Goal: Task Accomplishment & Management: Complete application form

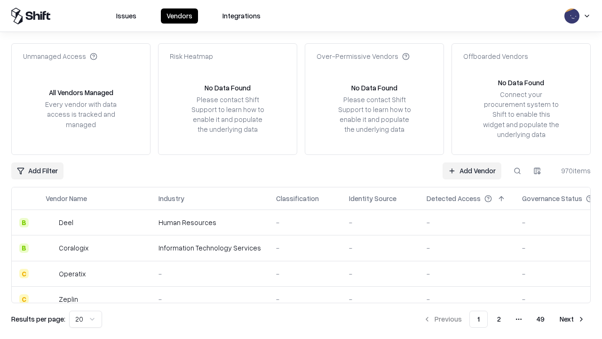
click at [472, 170] on link "Add Vendor" at bounding box center [472, 170] width 59 height 17
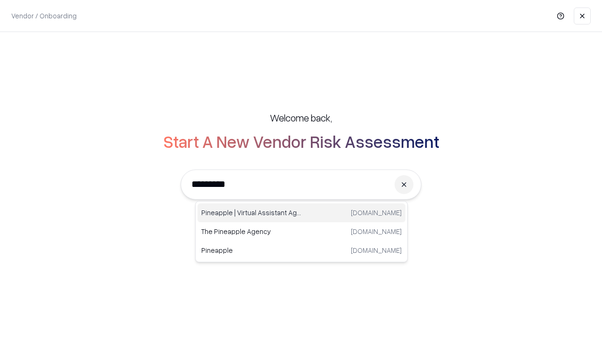
click at [301, 213] on div "Pineapple | Virtual Assistant Agency [DOMAIN_NAME]" at bounding box center [302, 212] width 208 height 19
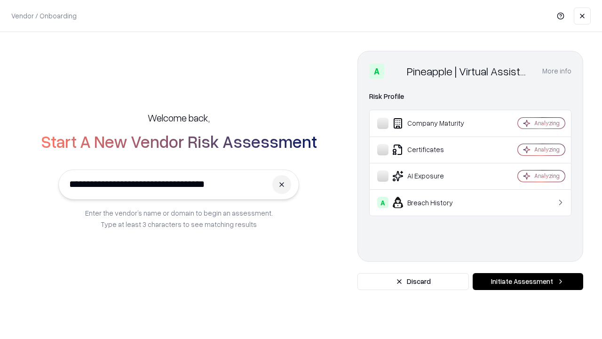
type input "**********"
click at [528, 281] on button "Initiate Assessment" at bounding box center [528, 281] width 111 height 17
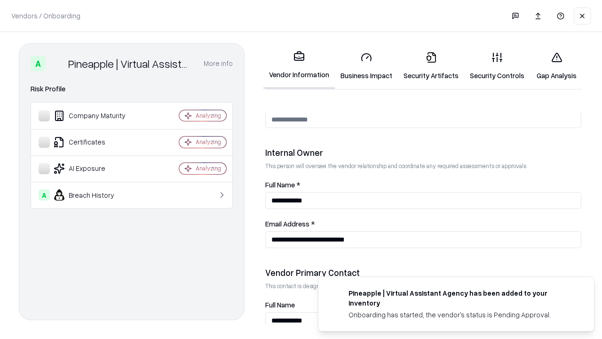
scroll to position [487, 0]
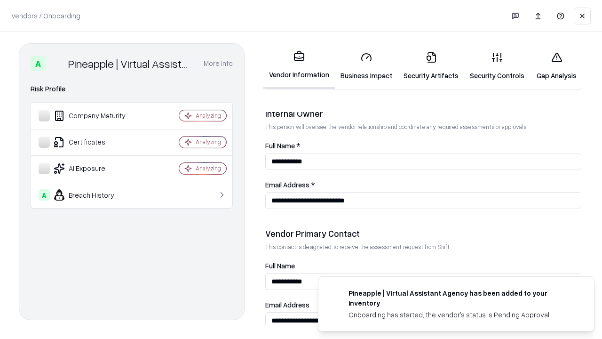
click at [366, 66] on link "Business Impact" at bounding box center [366, 66] width 63 height 44
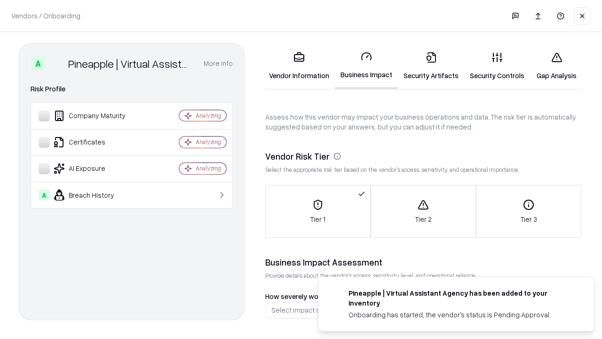
click at [556, 66] on link "Gap Analysis" at bounding box center [556, 66] width 53 height 44
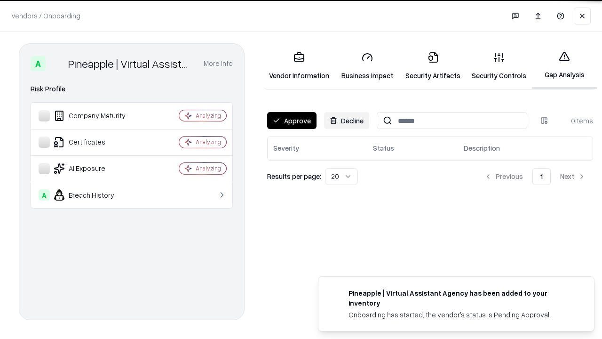
click at [292, 120] on button "Approve" at bounding box center [291, 120] width 49 height 17
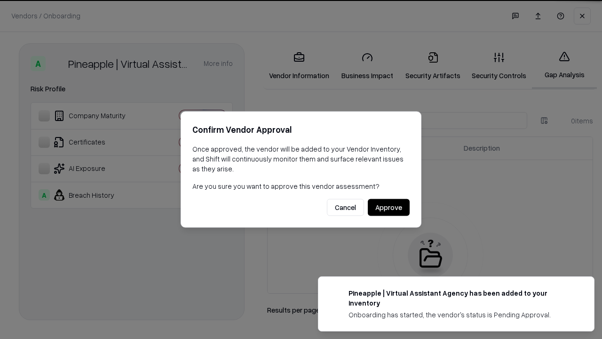
click at [388, 207] on button "Approve" at bounding box center [389, 207] width 42 height 17
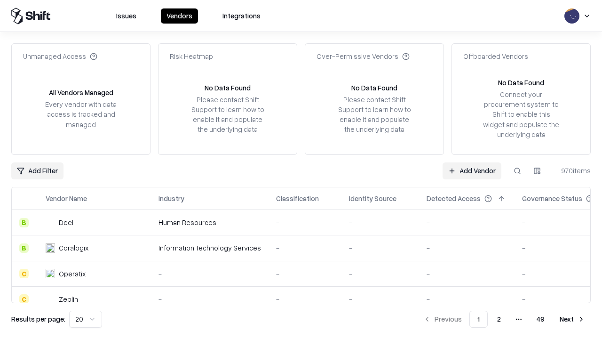
type input "**********"
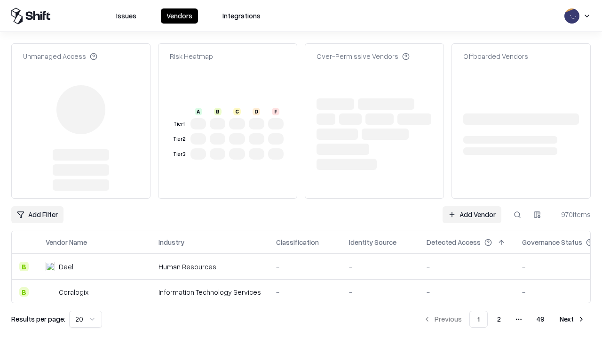
click at [472, 206] on link "Add Vendor" at bounding box center [472, 214] width 59 height 17
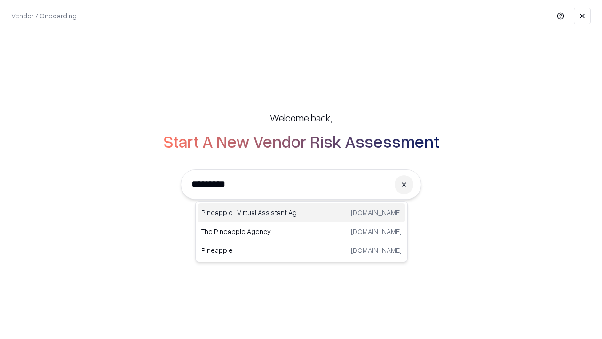
click at [301, 213] on div "Pineapple | Virtual Assistant Agency [DOMAIN_NAME]" at bounding box center [302, 212] width 208 height 19
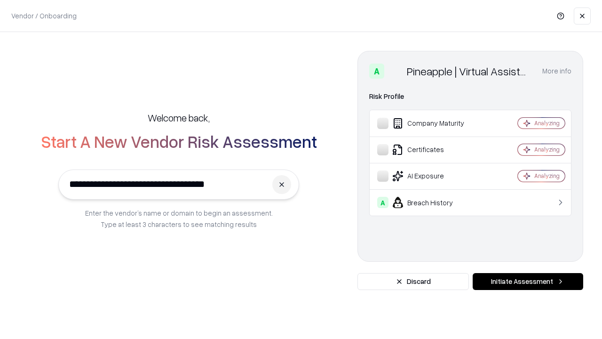
type input "**********"
click at [528, 281] on button "Initiate Assessment" at bounding box center [528, 281] width 111 height 17
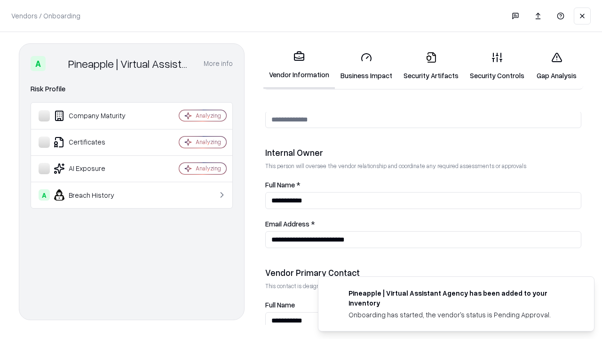
scroll to position [487, 0]
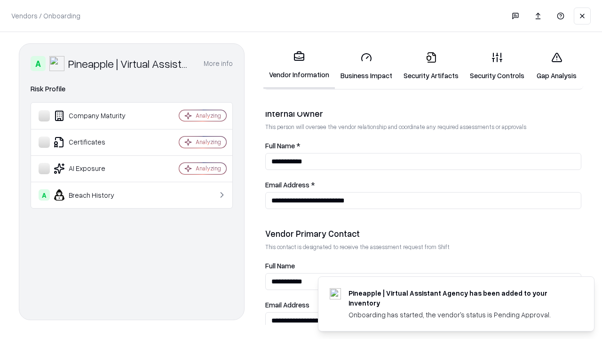
click at [556, 66] on link "Gap Analysis" at bounding box center [556, 66] width 53 height 44
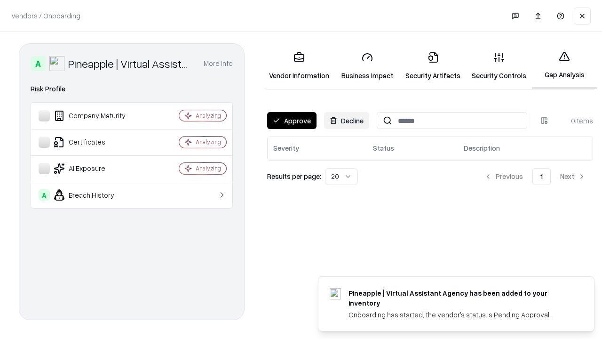
click at [292, 120] on button "Approve" at bounding box center [291, 120] width 49 height 17
